Goal: Task Accomplishment & Management: Manage account settings

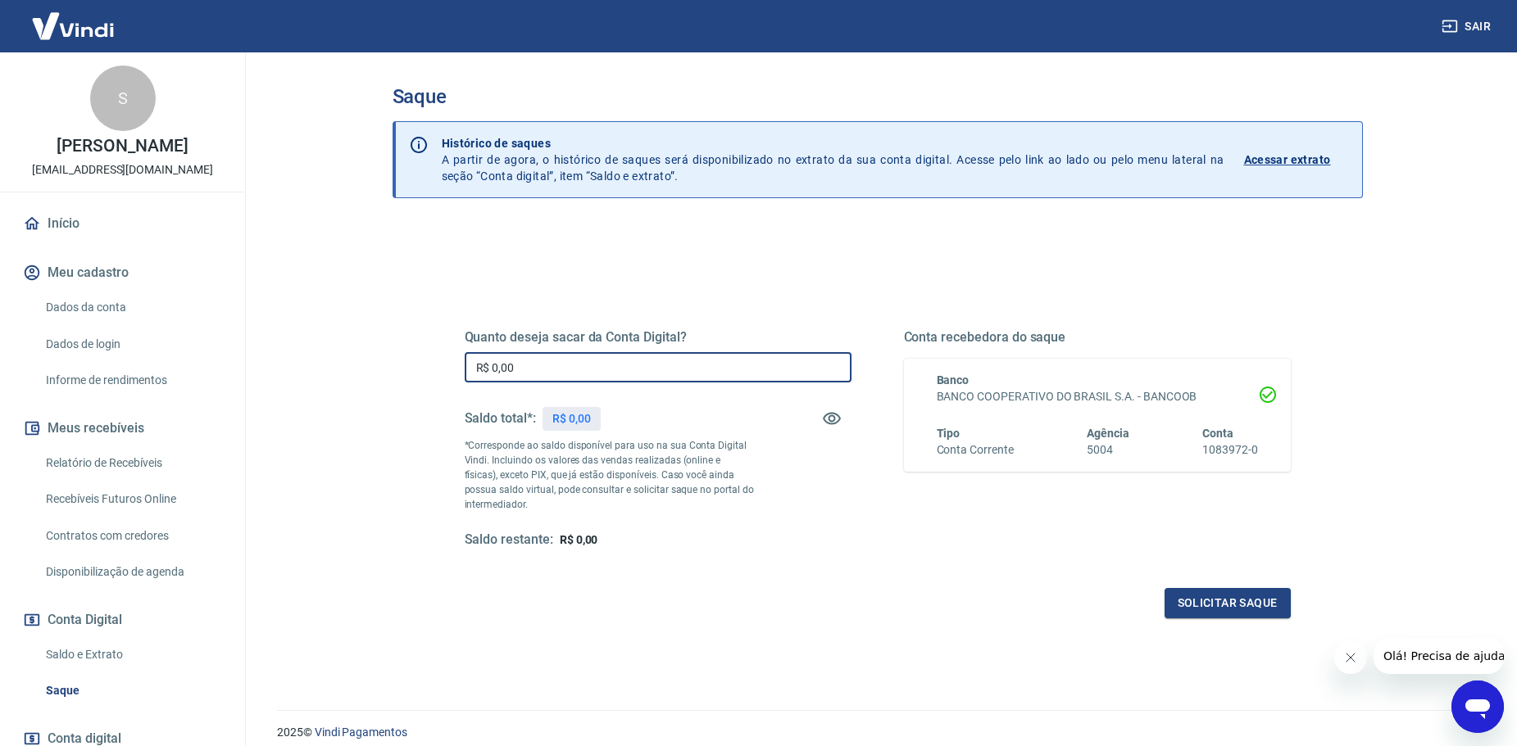
click at [541, 363] on input "R$ 0,00" at bounding box center [658, 367] width 387 height 30
type input "R$ 646,89"
click at [1223, 628] on div "Quanto deseja sacar da Conta Digital? R$ 646,89 ​ Saldo total*: R$ 646,89 *Corr…" at bounding box center [877, 447] width 865 height 381
click at [1227, 601] on button "Solicitar saque" at bounding box center [1227, 603] width 126 height 30
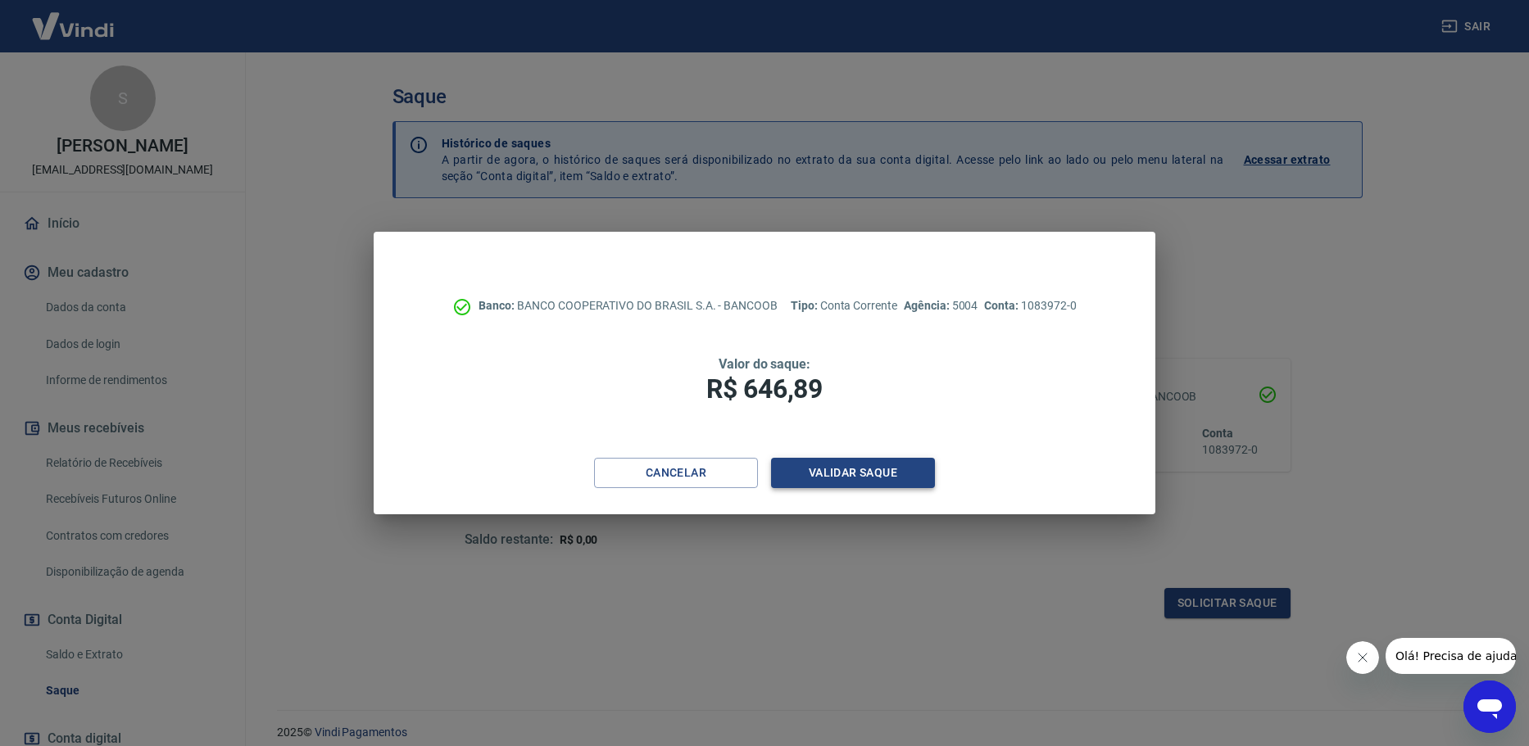
click at [834, 473] on button "Validar saque" at bounding box center [853, 473] width 164 height 30
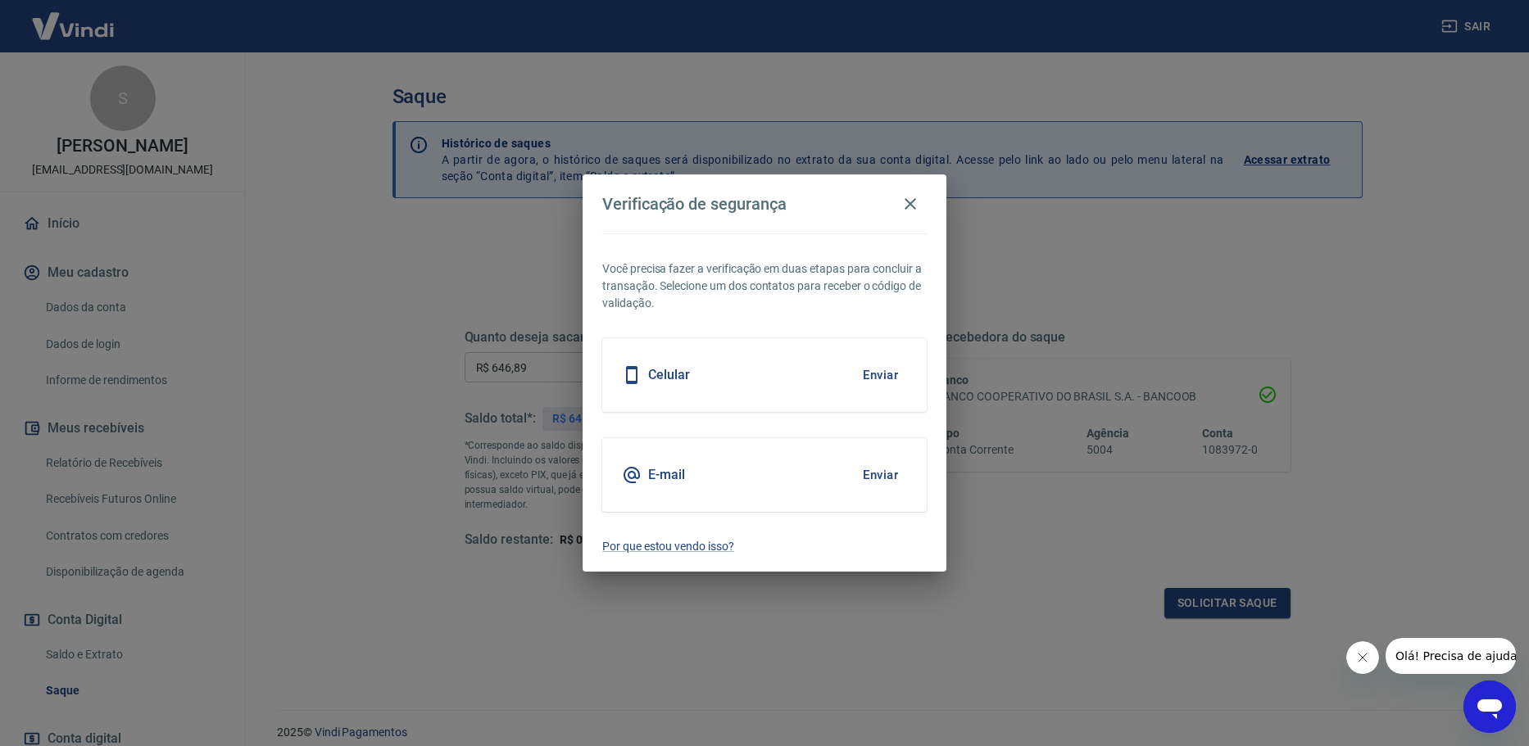
click at [889, 475] on button "Enviar" at bounding box center [880, 475] width 53 height 34
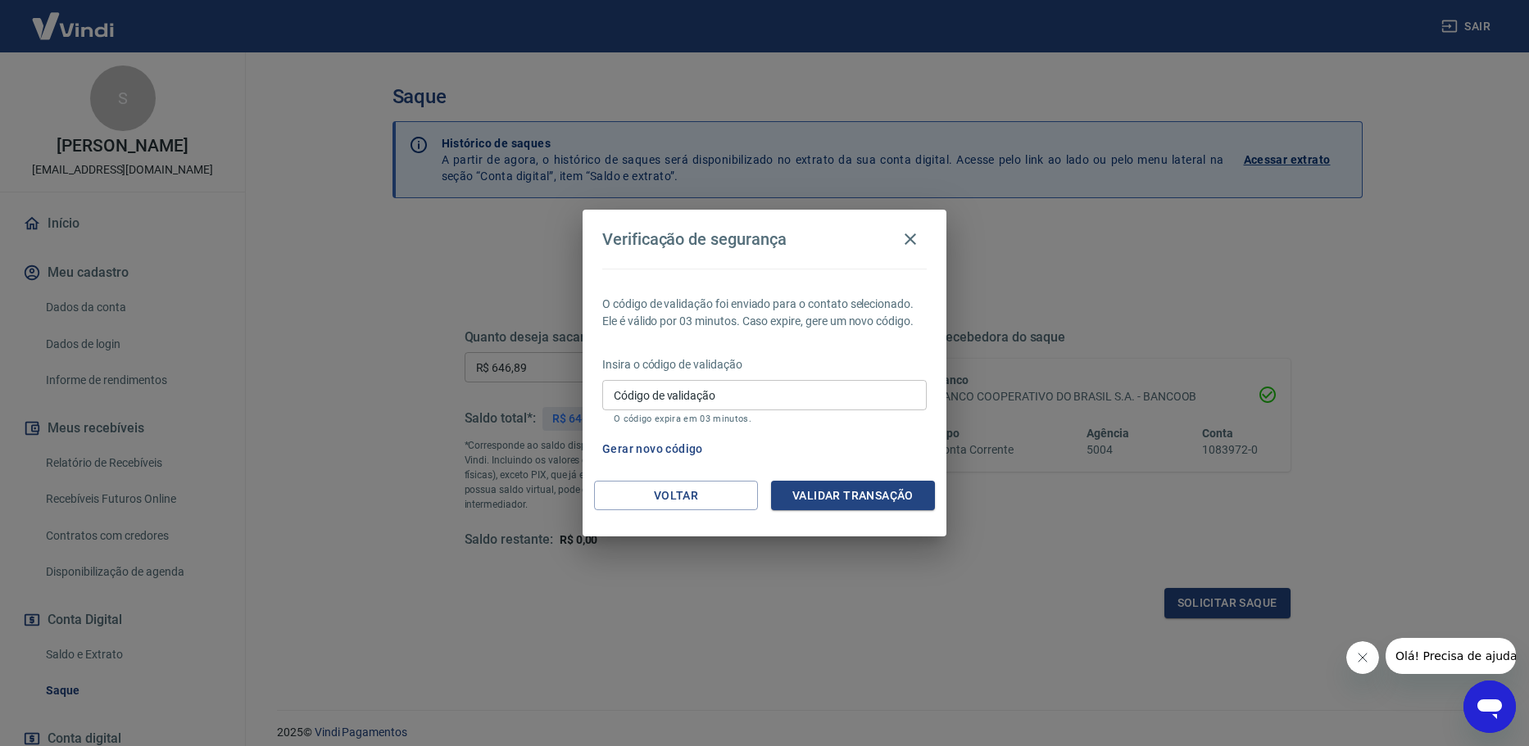
click at [789, 393] on input "Código de validação" at bounding box center [764, 395] width 324 height 30
paste input "780292"
type input "780292"
click at [874, 500] on button "Validar transação" at bounding box center [853, 496] width 164 height 30
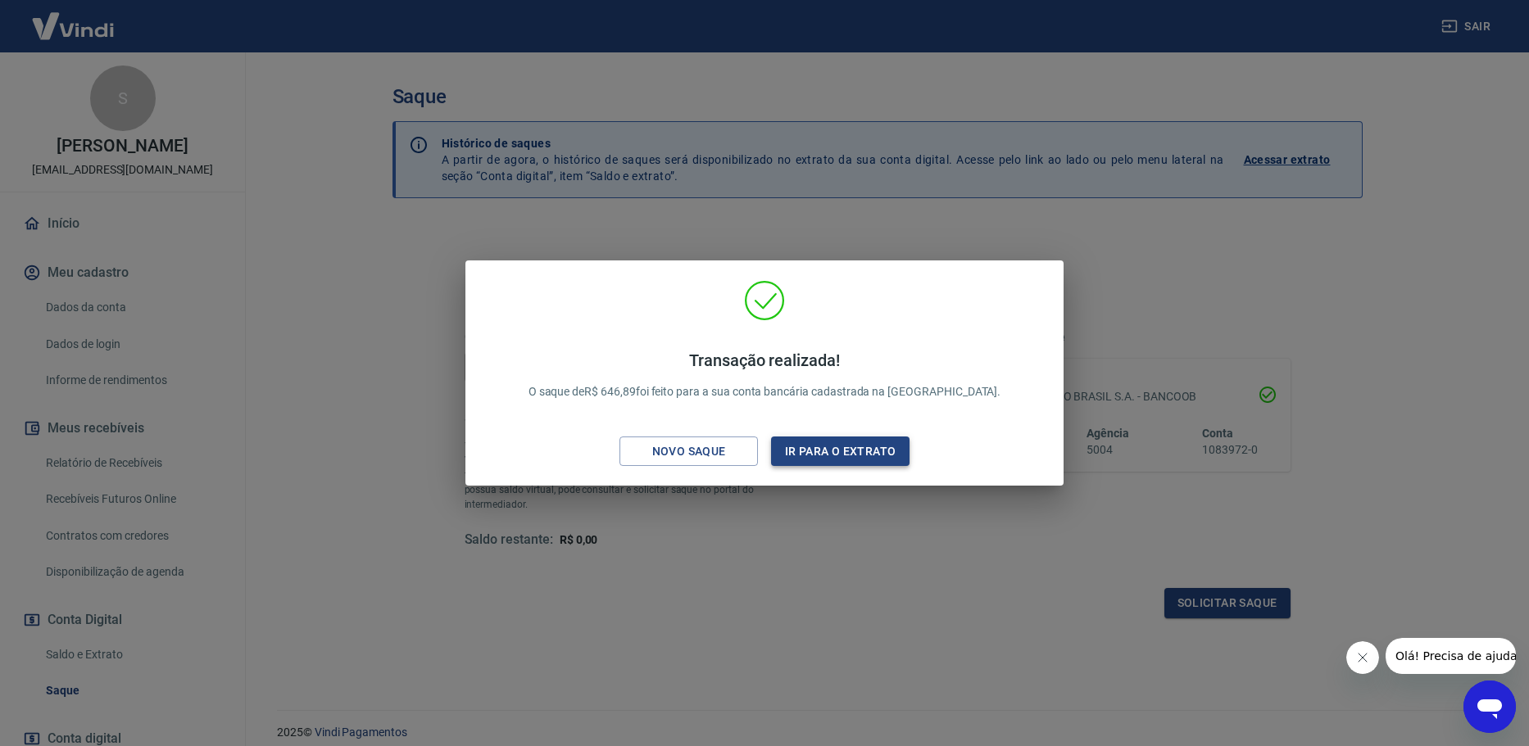
click at [873, 463] on button "Ir para o extrato" at bounding box center [840, 452] width 138 height 30
